Goal: Information Seeking & Learning: Learn about a topic

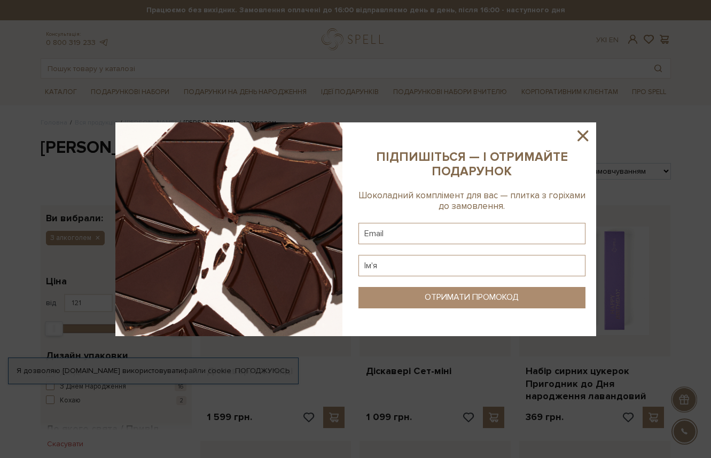
click at [583, 133] on icon at bounding box center [583, 136] width 18 height 18
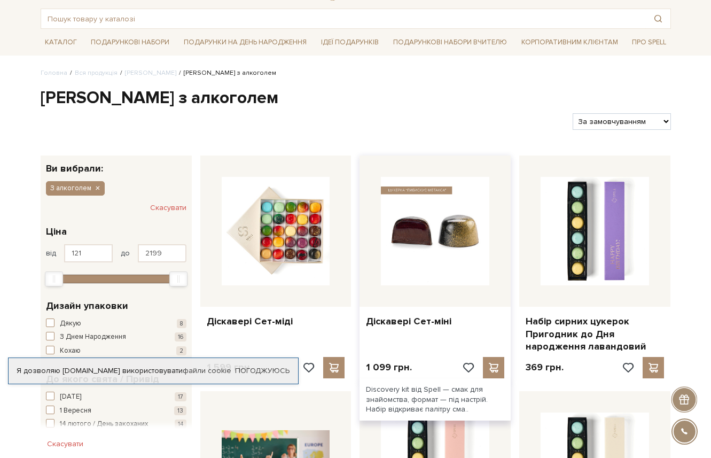
scroll to position [52, 0]
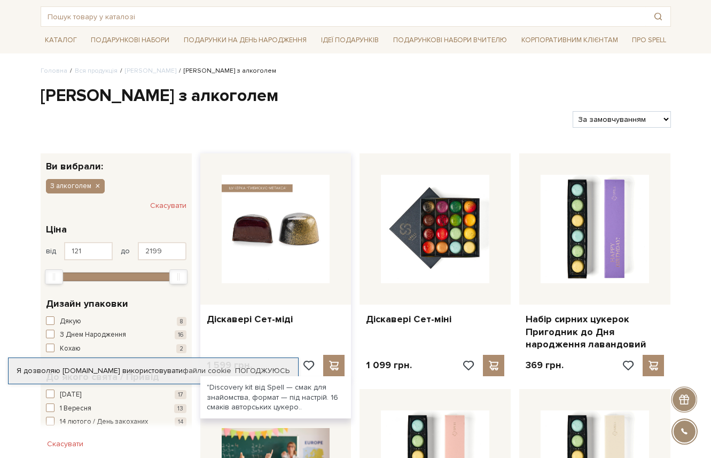
click at [305, 250] on img at bounding box center [276, 229] width 108 height 108
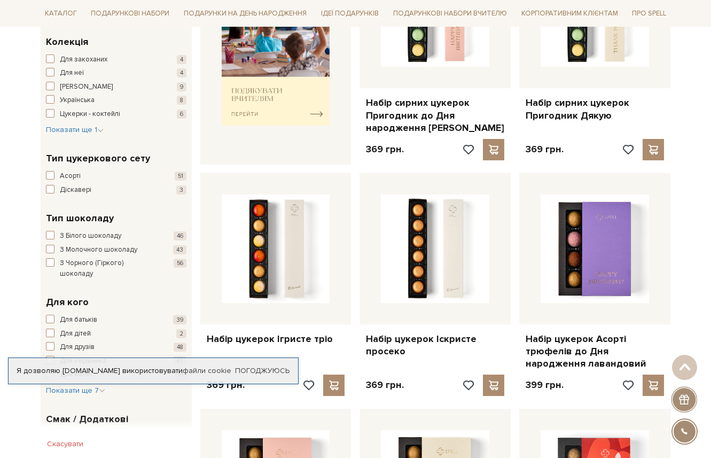
scroll to position [504, 0]
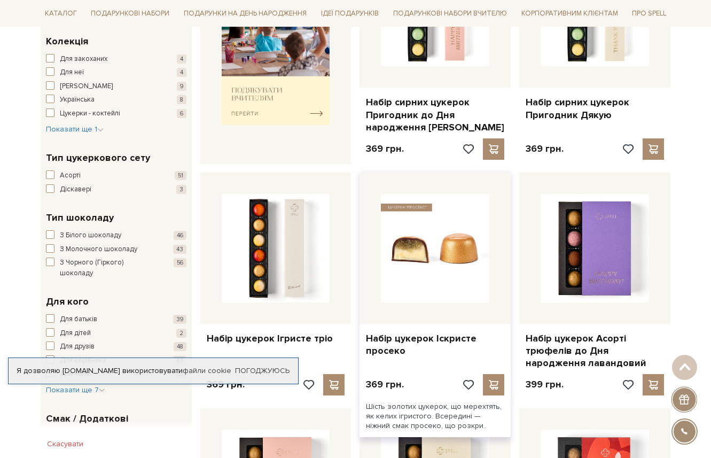
click at [417, 280] on img at bounding box center [435, 248] width 108 height 108
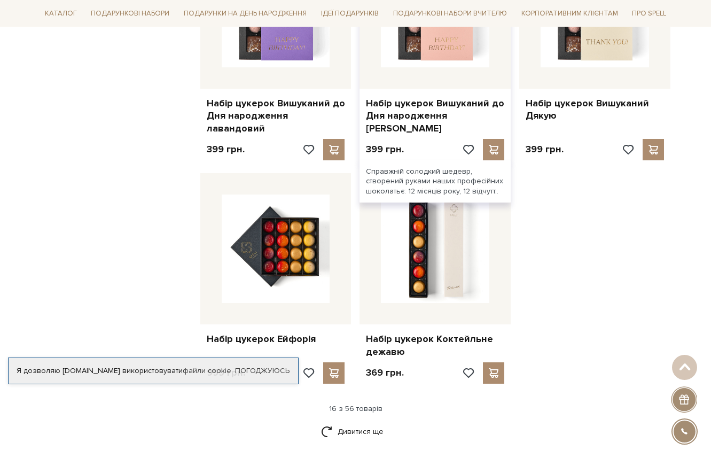
scroll to position [1218, 0]
